Goal: Information Seeking & Learning: Learn about a topic

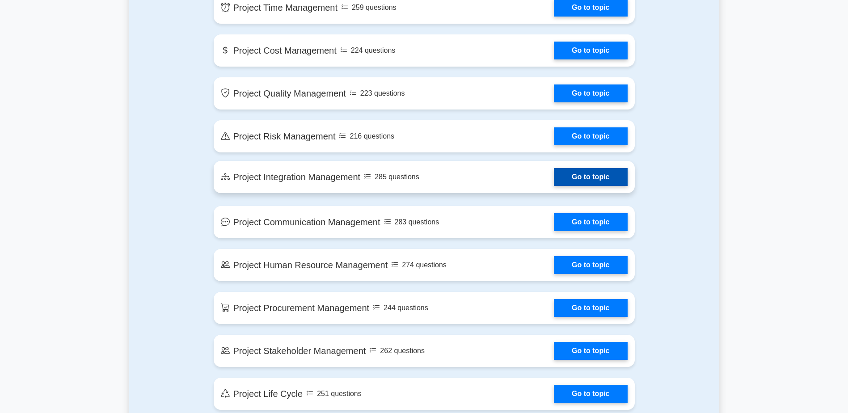
scroll to position [626, 0]
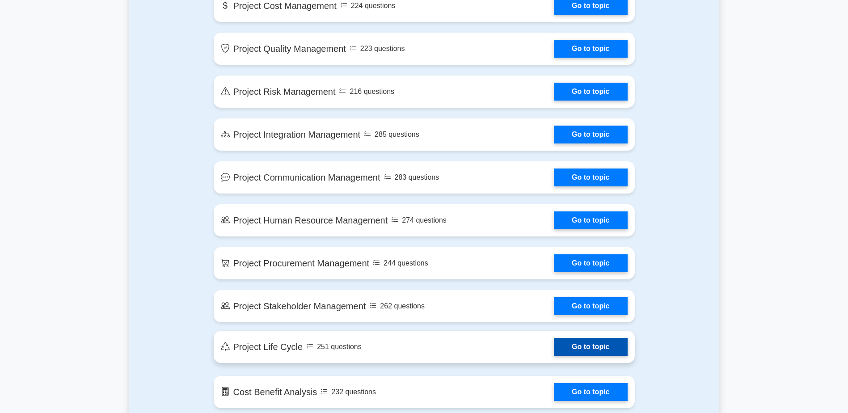
click at [598, 349] on link "Go to topic" at bounding box center [590, 347] width 73 height 18
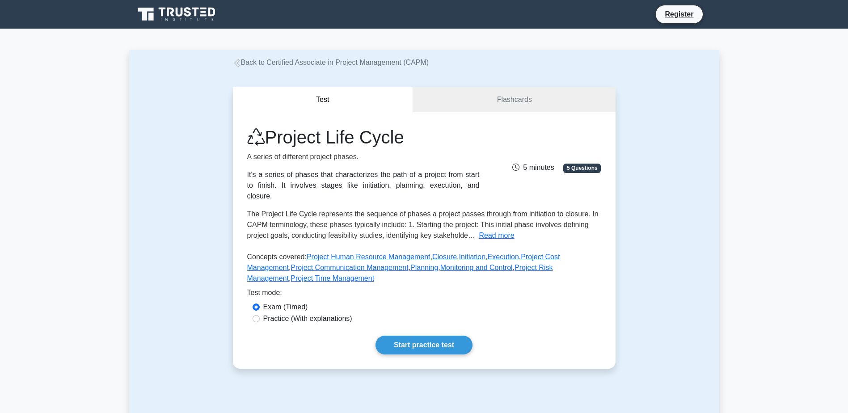
click at [307, 313] on label "Practice (With explanations)" at bounding box center [307, 318] width 89 height 11
click at [260, 315] on input "Practice (With explanations)" at bounding box center [256, 318] width 7 height 7
radio input "true"
click at [432, 336] on link "Start practice test" at bounding box center [423, 345] width 97 height 19
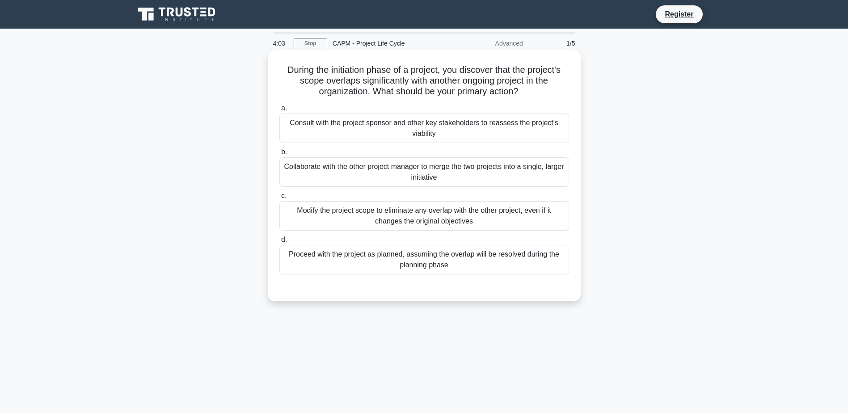
click at [446, 130] on div "Consult with the project sponsor and other key stakeholders to reassess the pro…" at bounding box center [424, 129] width 290 height 30
click at [279, 111] on input "a. Consult with the project sponsor and other key stakeholders to reassess the …" at bounding box center [279, 108] width 0 height 6
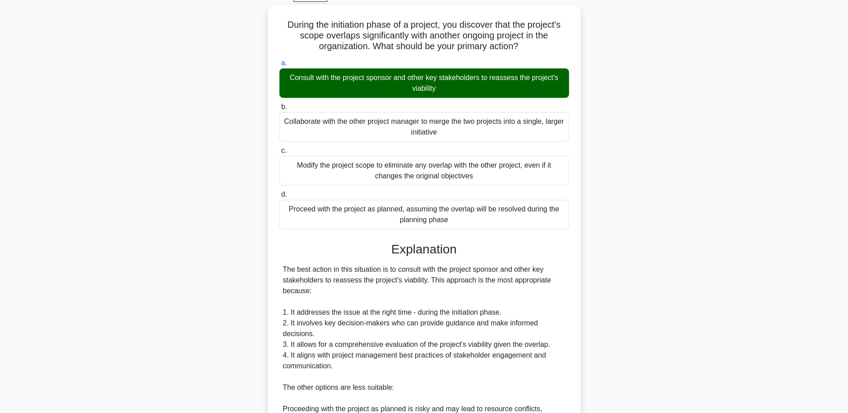
scroll to position [44, 0]
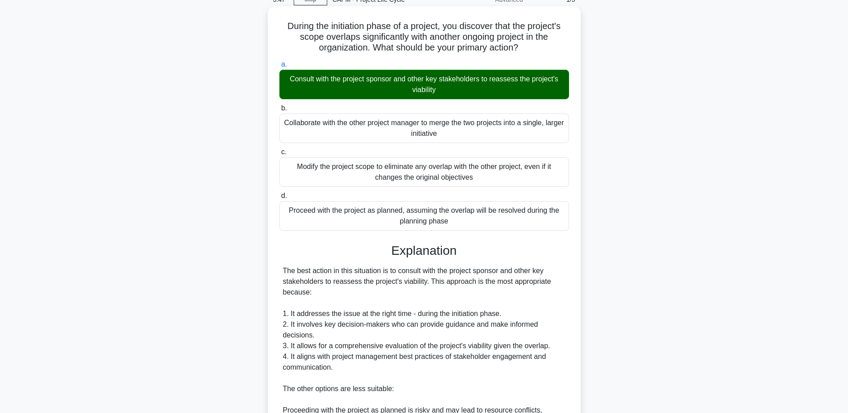
click at [475, 130] on div "Collaborate with the other project manager to merge the two projects into a sin…" at bounding box center [424, 129] width 290 height 30
click at [279, 111] on input "b. Collaborate with the other project manager to merge the two projects into a …" at bounding box center [279, 108] width 0 height 6
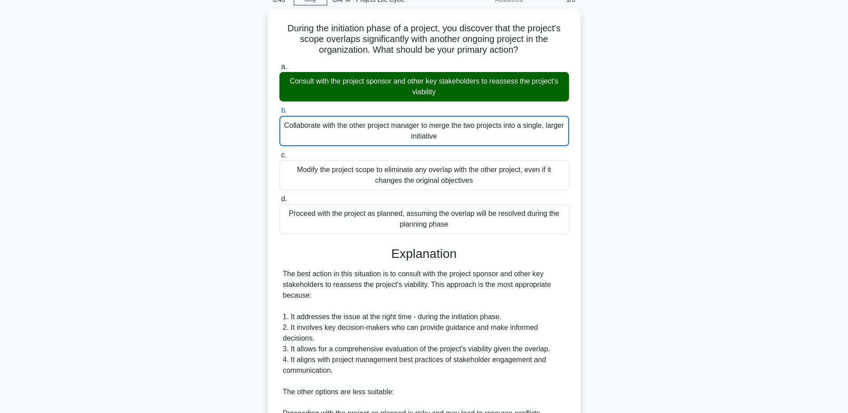
click at [673, 211] on div "During the initiation phase of a project, you discover that the project's scope…" at bounding box center [424, 320] width 590 height 624
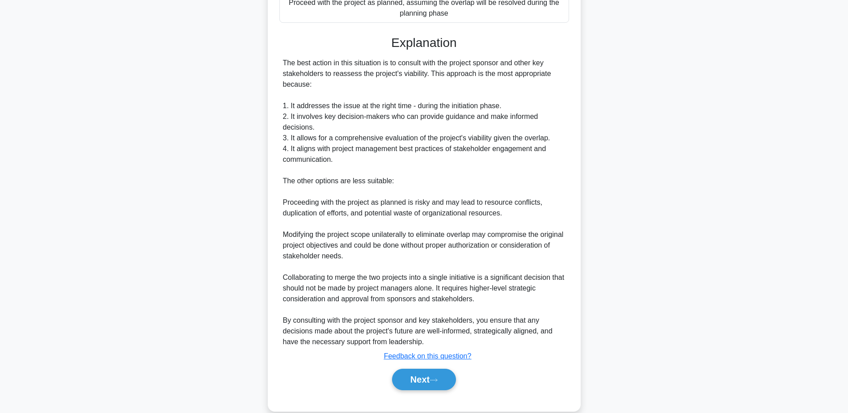
scroll to position [268, 0]
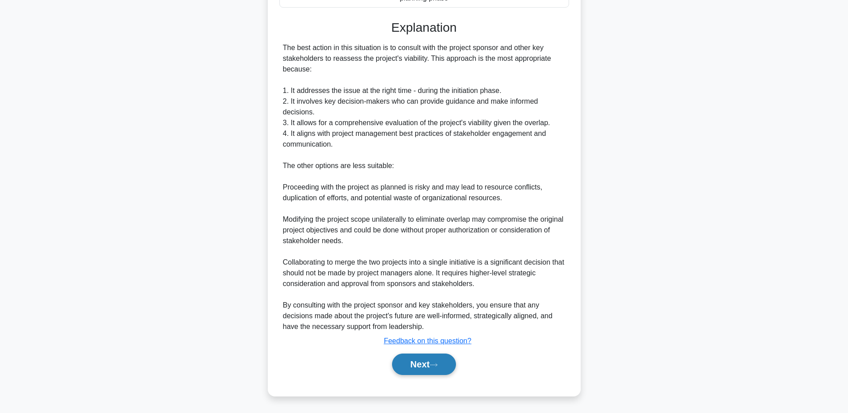
click at [428, 363] on button "Next" at bounding box center [424, 364] width 64 height 21
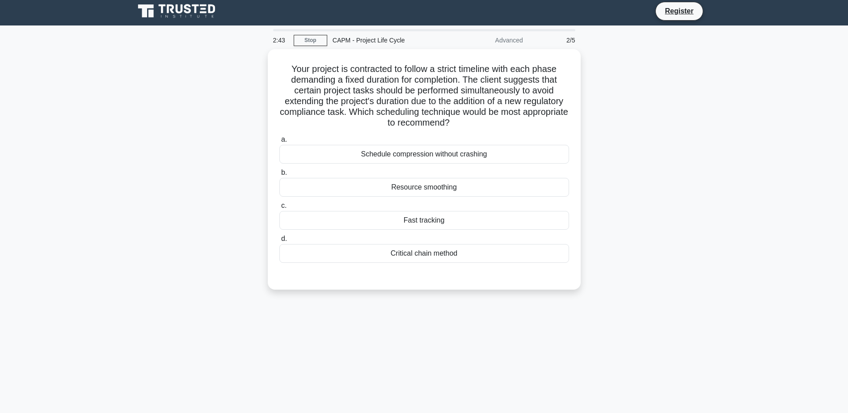
scroll to position [0, 0]
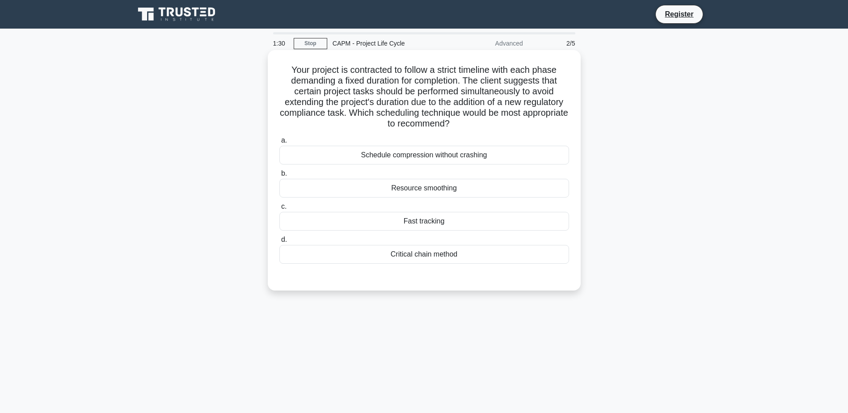
click at [465, 191] on div "Resource smoothing" at bounding box center [424, 188] width 290 height 19
click at [279, 177] on input "b. Resource smoothing" at bounding box center [279, 174] width 0 height 6
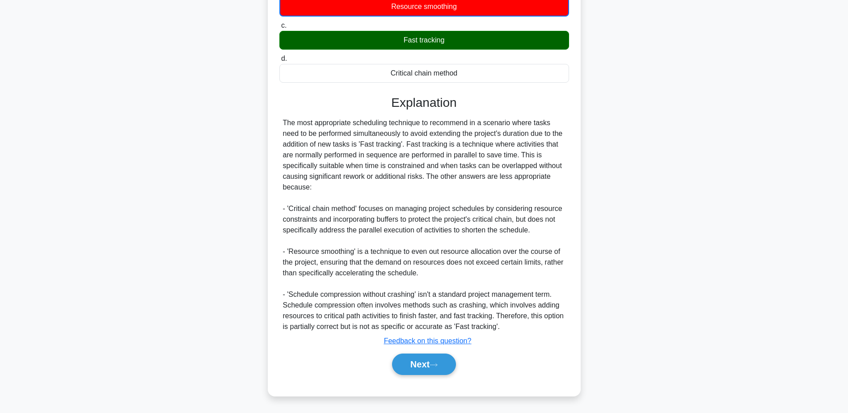
scroll to position [182, 0]
click at [418, 363] on button "Next" at bounding box center [424, 364] width 64 height 21
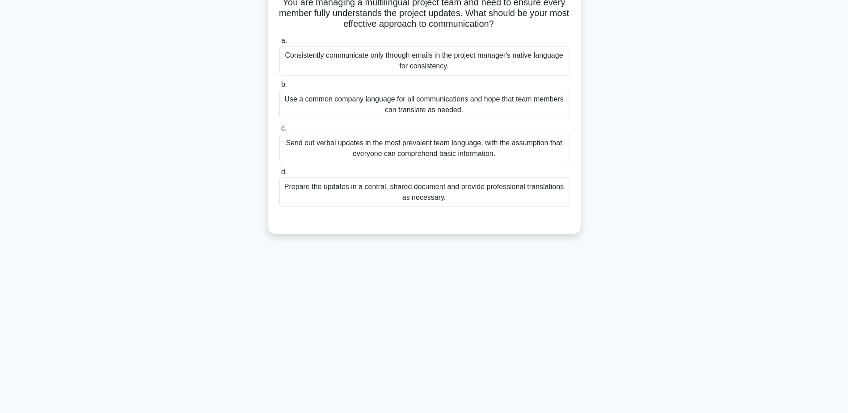
scroll to position [0, 0]
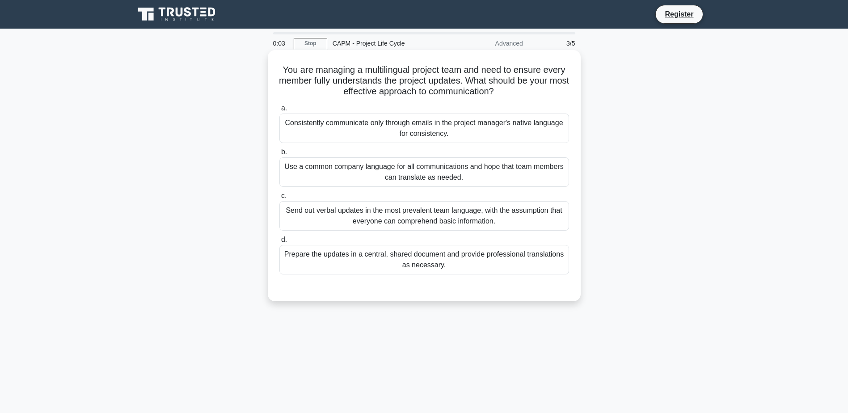
click at [340, 260] on div "Prepare the updates in a central, shared document and provide professional tran…" at bounding box center [424, 260] width 290 height 30
click at [279, 243] on input "d. Prepare the updates in a central, shared document and provide professional t…" at bounding box center [279, 240] width 0 height 6
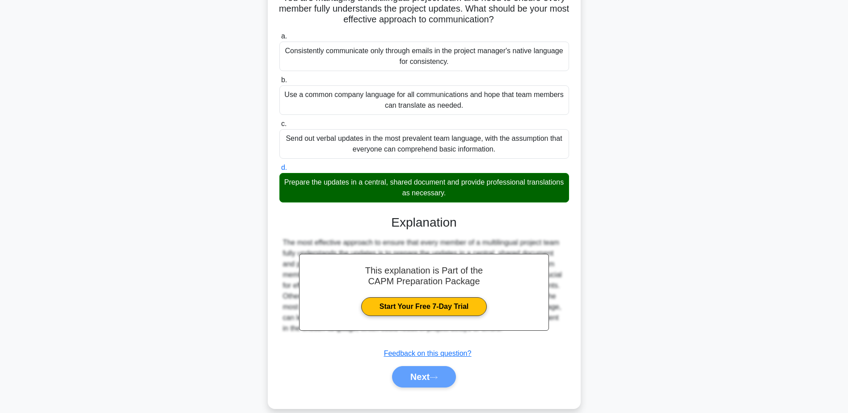
scroll to position [85, 0]
